Goal: Task Accomplishment & Management: Manage account settings

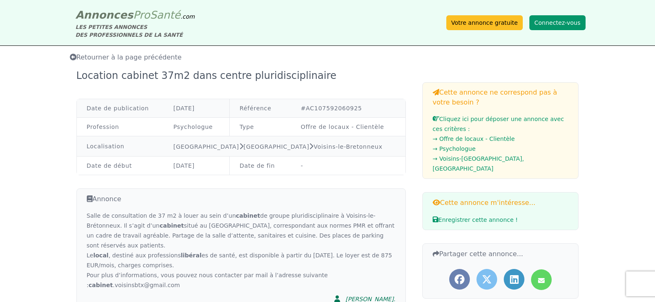
click at [576, 24] on button "Connectez-vous" at bounding box center [557, 22] width 56 height 15
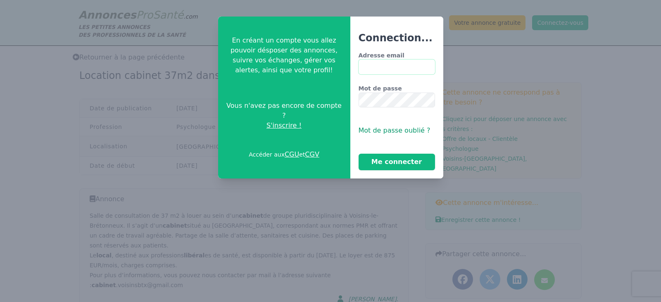
type input "**********"
click at [399, 163] on button "Me connecter" at bounding box center [397, 162] width 76 height 17
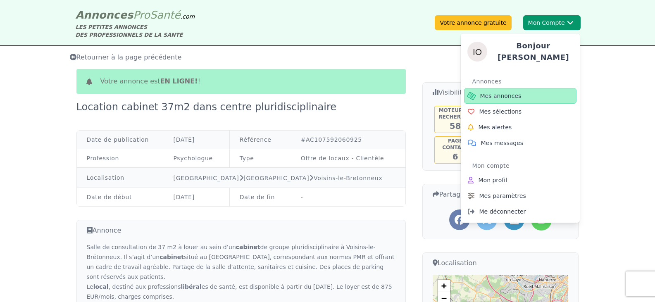
click at [516, 94] on span "Mes annonces" at bounding box center [500, 96] width 41 height 8
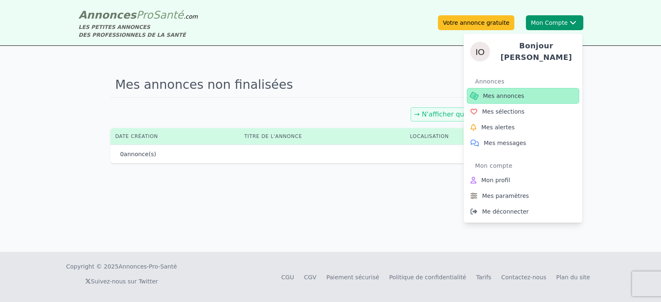
click at [474, 93] on icon at bounding box center [474, 96] width 10 height 10
click at [502, 93] on span "Mes annonces" at bounding box center [503, 96] width 41 height 8
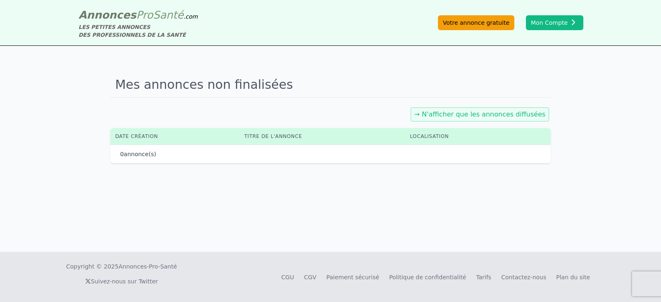
click at [465, 21] on link "Votre annonce gratuite" at bounding box center [476, 22] width 76 height 15
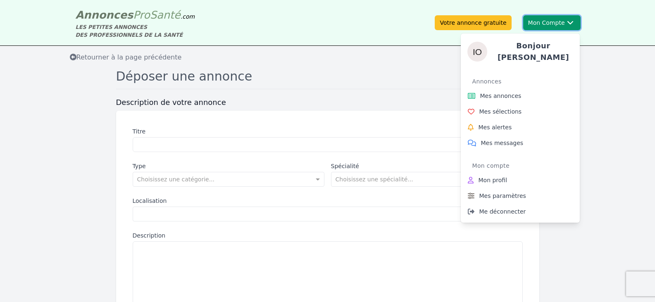
click at [555, 21] on button "Mon Compte Bonjour Ioana Annonces Mes annonces Mes sélections Mes alertes Mes m…" at bounding box center [551, 22] width 57 height 15
click at [506, 96] on span "Mes annonces" at bounding box center [500, 96] width 41 height 8
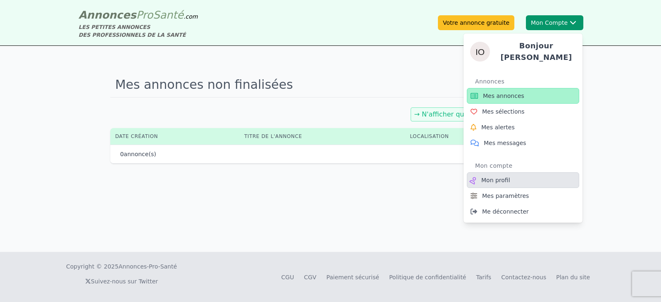
click at [504, 178] on span "Mon profil" at bounding box center [495, 180] width 29 height 8
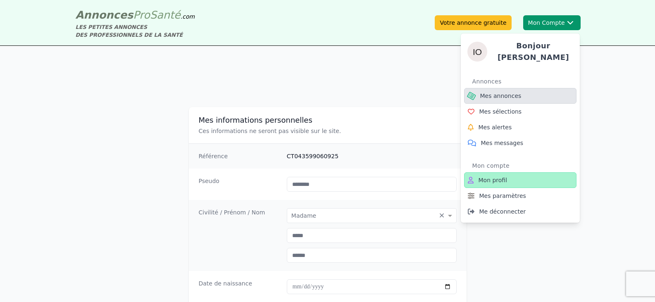
click at [510, 92] on span "Mes annonces" at bounding box center [500, 96] width 41 height 8
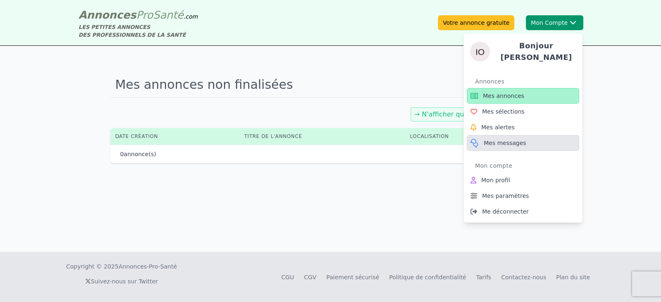
click at [503, 139] on span "Mes messages" at bounding box center [505, 143] width 43 height 8
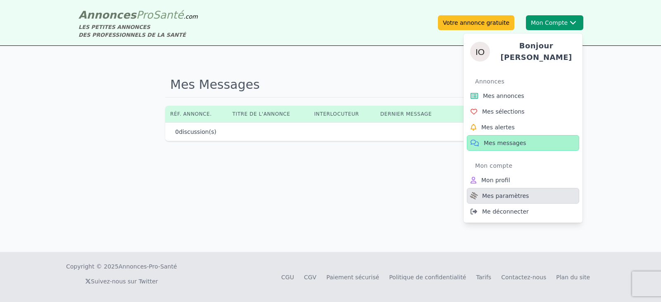
click at [501, 195] on span "Mes paramètres" at bounding box center [505, 196] width 47 height 8
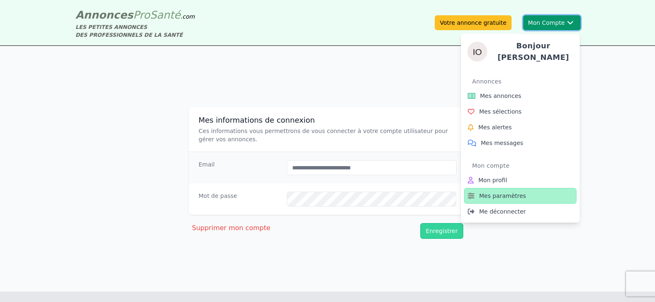
click at [545, 27] on div "Bonjour Ioana Annonces Mes annonces Mes sélections Mes alertes Mes messages Mon…" at bounding box center [520, 125] width 119 height 196
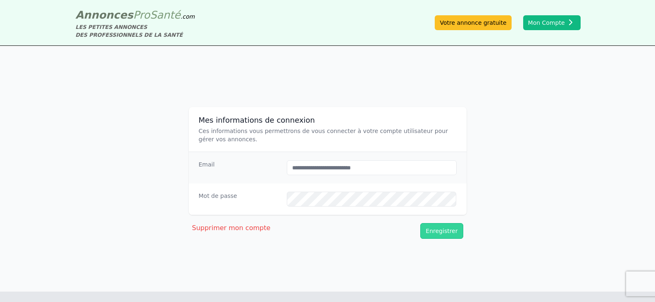
click at [524, 90] on div "**********" at bounding box center [327, 168] width 655 height 193
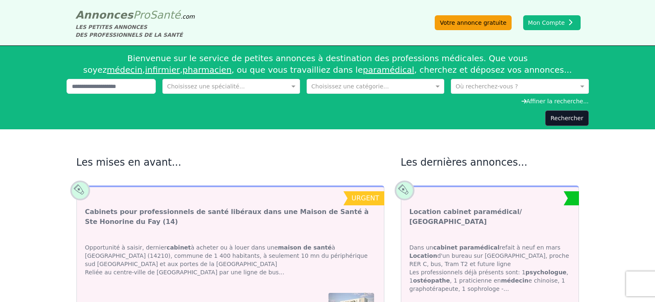
click at [475, 24] on link "Votre annonce gratuite" at bounding box center [473, 22] width 76 height 15
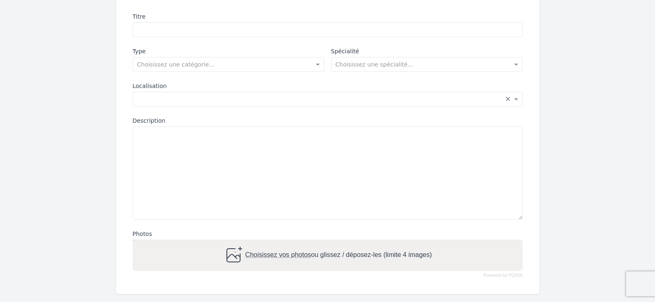
scroll to position [16, 0]
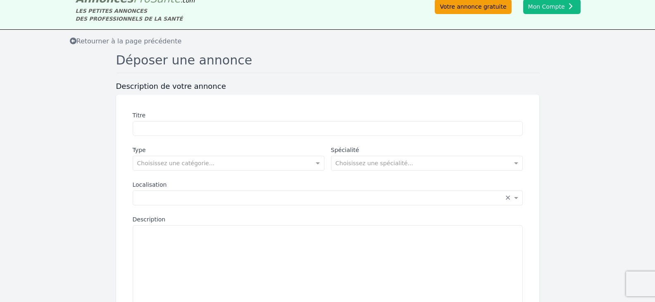
click at [495, 5] on link "Votre annonce gratuite" at bounding box center [473, 6] width 76 height 15
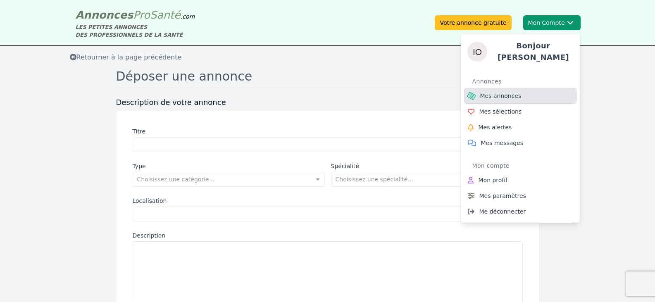
click at [496, 96] on span "Mes annonces" at bounding box center [500, 96] width 41 height 8
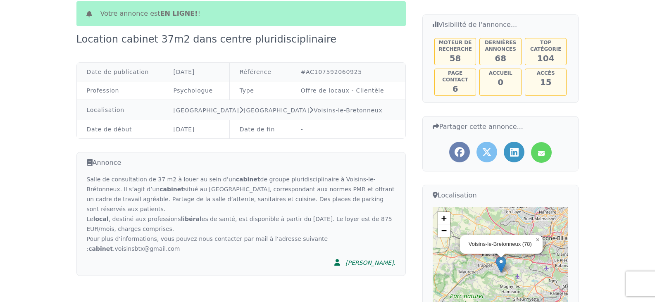
scroll to position [69, 0]
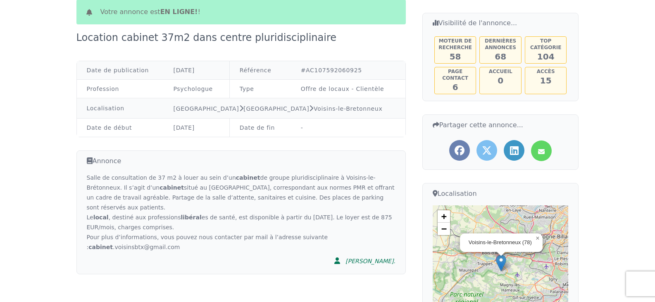
click at [388, 257] on div "Ioana-O." at bounding box center [370, 261] width 50 height 8
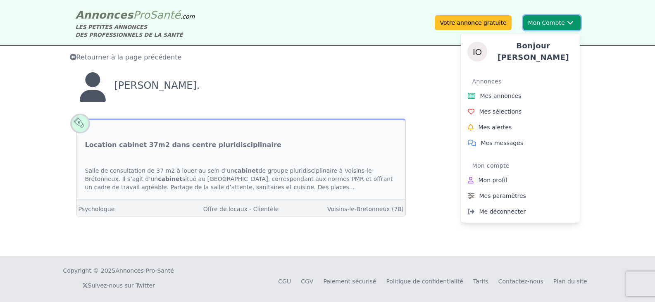
click at [555, 24] on button "Mon Compte Bonjour Ioana Annonces Mes annonces Mes sélections Mes alertes Mes m…" at bounding box center [551, 22] width 57 height 15
click at [515, 92] on span "Mes annonces" at bounding box center [500, 96] width 41 height 8
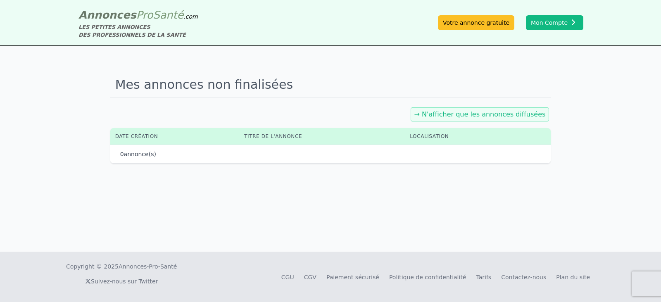
click at [474, 114] on link "→ N'afficher que les annonces diffusées" at bounding box center [479, 114] width 131 height 8
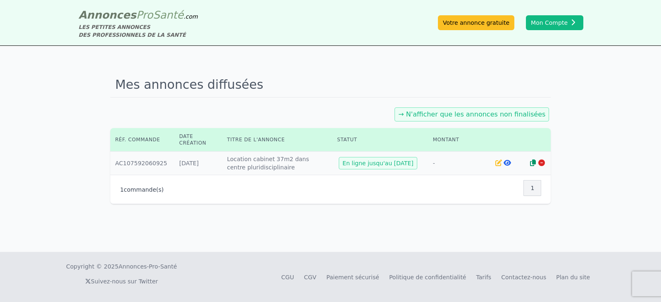
click at [497, 164] on icon at bounding box center [498, 162] width 7 height 7
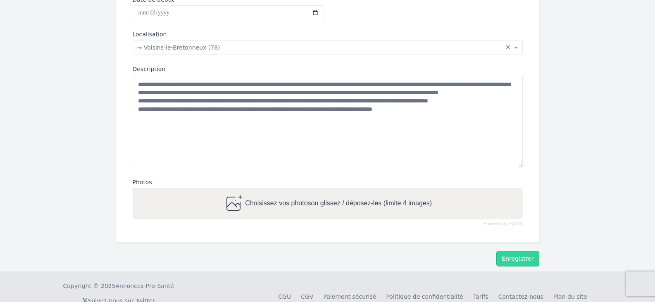
scroll to position [268, 0]
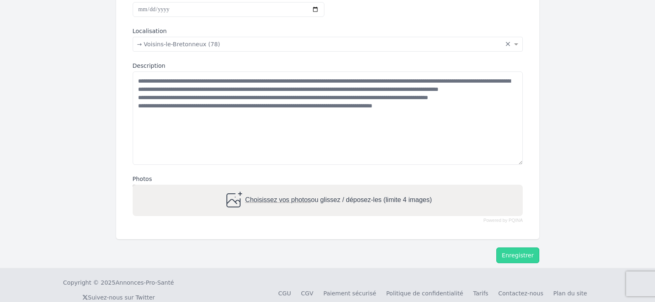
click at [245, 202] on span "Choisissez vos photos" at bounding box center [278, 200] width 66 height 7
click at [245, 187] on input "Choisissez vos photos ou glissez / déposez-les (limite 4 images)" at bounding box center [328, 186] width 390 height 2
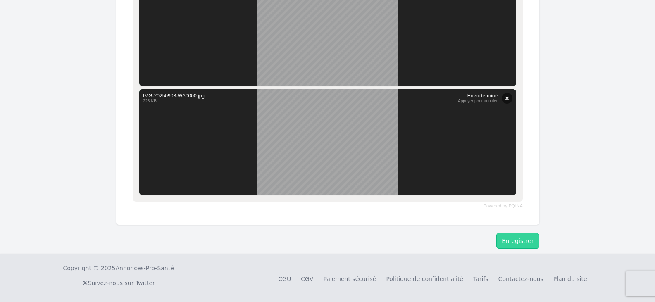
scroll to position [699, 0]
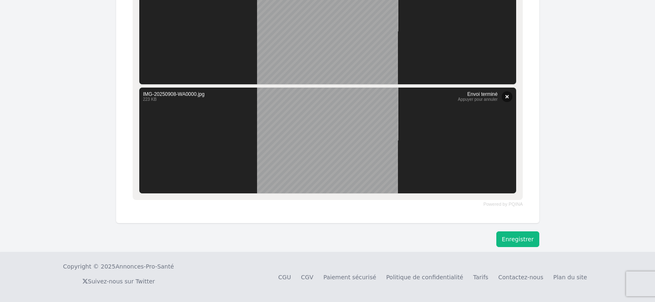
click at [524, 241] on button "Enregistrer" at bounding box center [517, 239] width 43 height 16
